Goal: Task Accomplishment & Management: Manage account settings

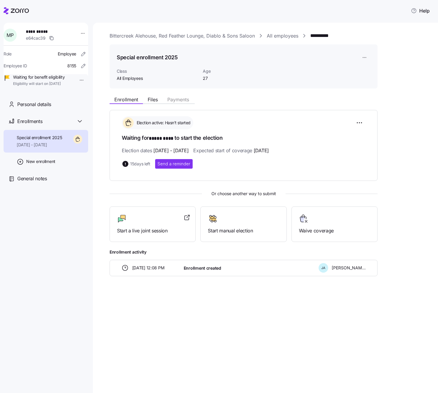
click at [286, 37] on link "All employees" at bounding box center [283, 35] width 32 height 7
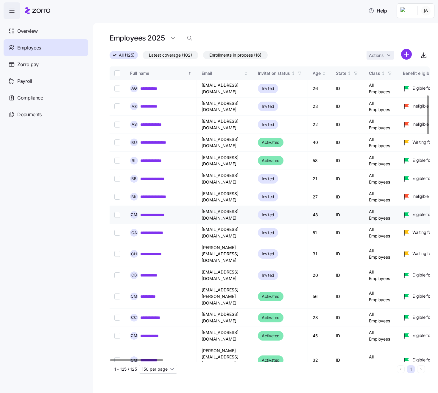
scroll to position [218, 0]
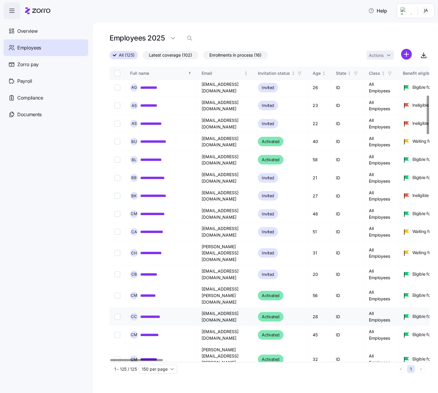
click at [159, 314] on link "**********" at bounding box center [156, 317] width 32 height 6
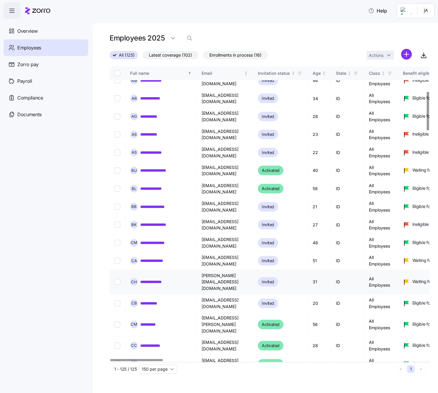
scroll to position [190, 0]
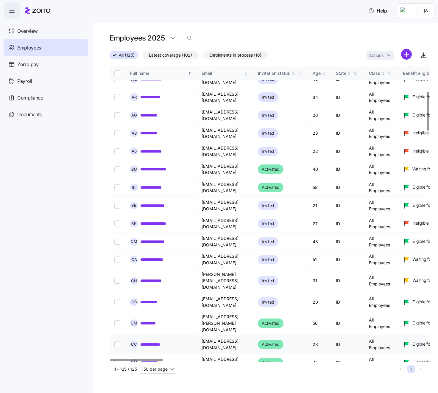
click at [117, 342] on input "Select record 25" at bounding box center [117, 345] width 6 height 6
checkbox input "true"
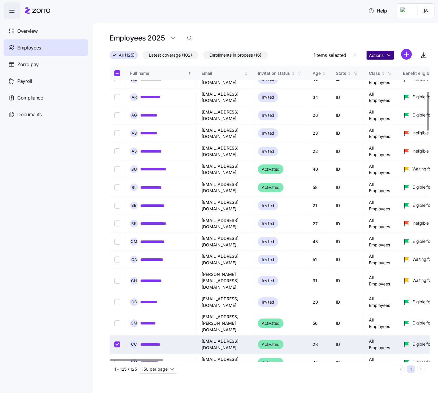
click at [379, 57] on html "**********" at bounding box center [219, 195] width 438 height 390
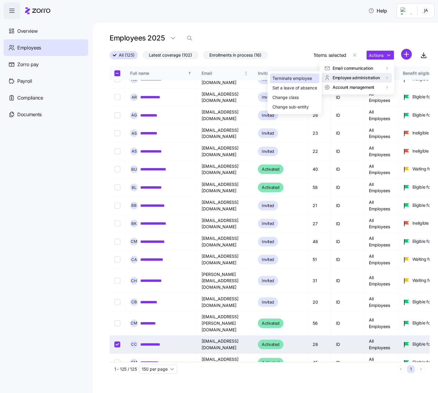
click at [308, 80] on div "Terminate employee" at bounding box center [293, 78] width 40 height 7
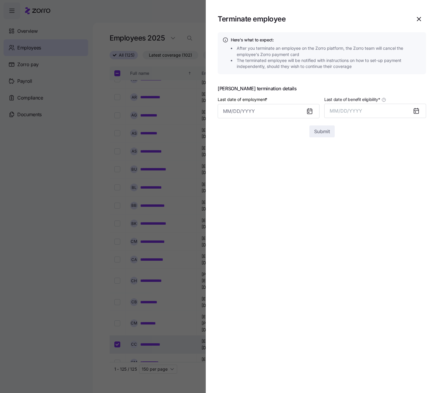
scroll to position [190, 0]
click at [305, 111] on input "Last date of employment *" at bounding box center [269, 111] width 102 height 14
drag, startPoint x: 318, startPoint y: 191, endPoint x: 328, endPoint y: 176, distance: 18.0
click at [318, 190] on button "21" at bounding box center [318, 189] width 14 height 14
type input "[DATE]"
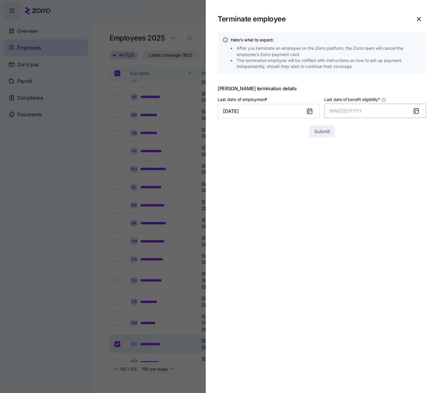
click at [397, 108] on button "MM/DD/YYYY" at bounding box center [376, 111] width 102 height 14
click at [414, 177] on button "Sep" at bounding box center [415, 177] width 34 height 14
click at [325, 132] on span "Submit" at bounding box center [322, 131] width 16 height 7
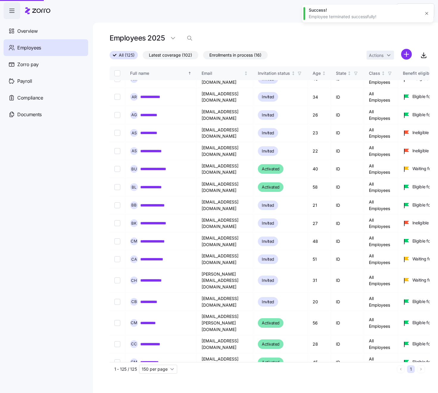
checkbox input "false"
